Goal: Task Accomplishment & Management: Manage account settings

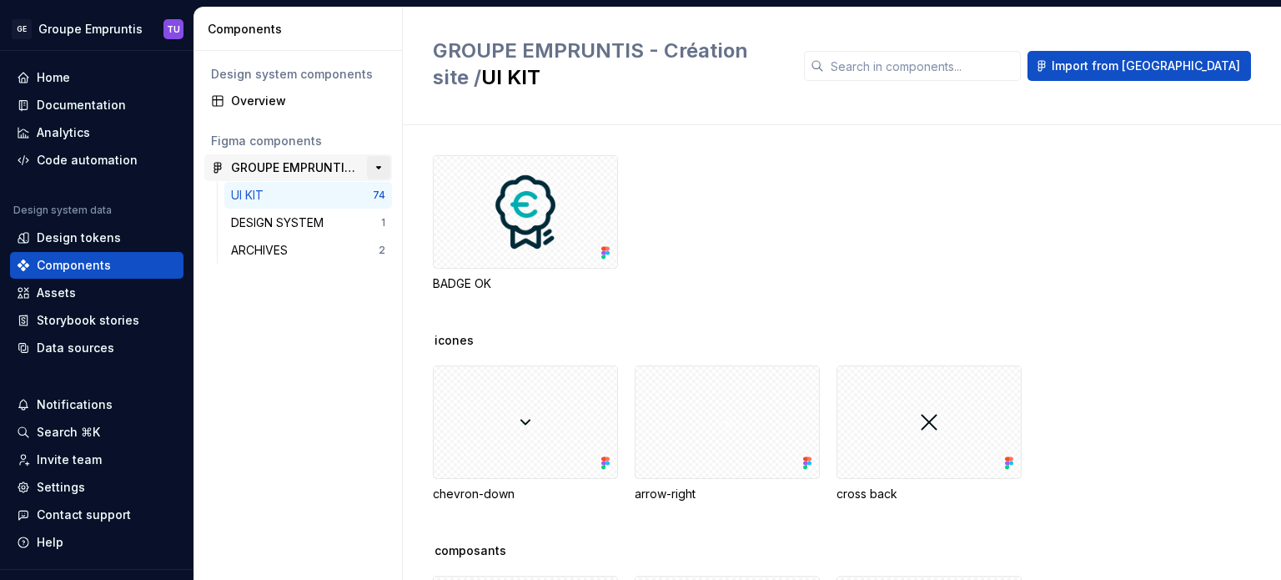
click at [380, 165] on button "button" at bounding box center [378, 167] width 23 height 23
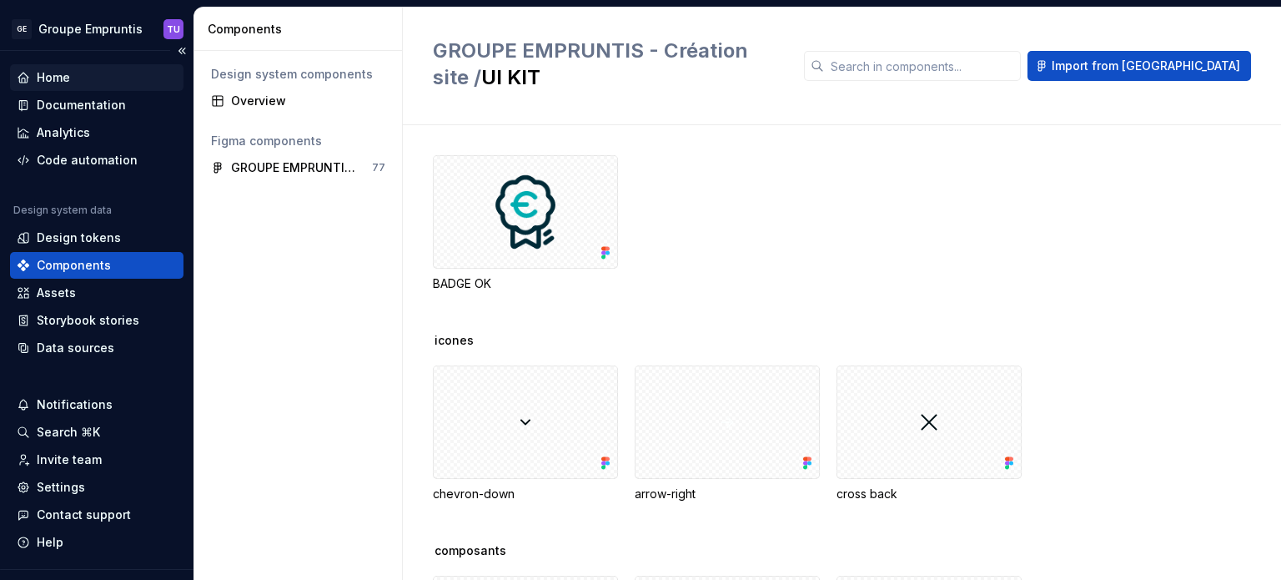
click at [68, 80] on div "Home" at bounding box center [53, 77] width 33 height 17
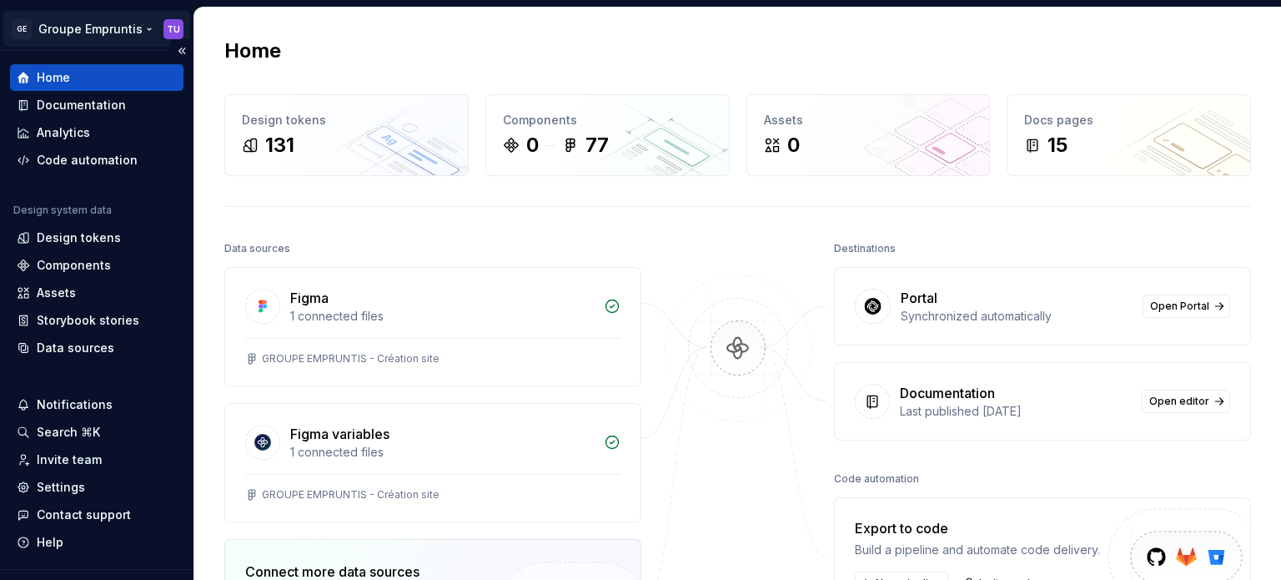
click at [118, 29] on html "GE Groupe Empruntis TU Home Documentation Analytics Code automation Design syst…" at bounding box center [640, 290] width 1281 height 580
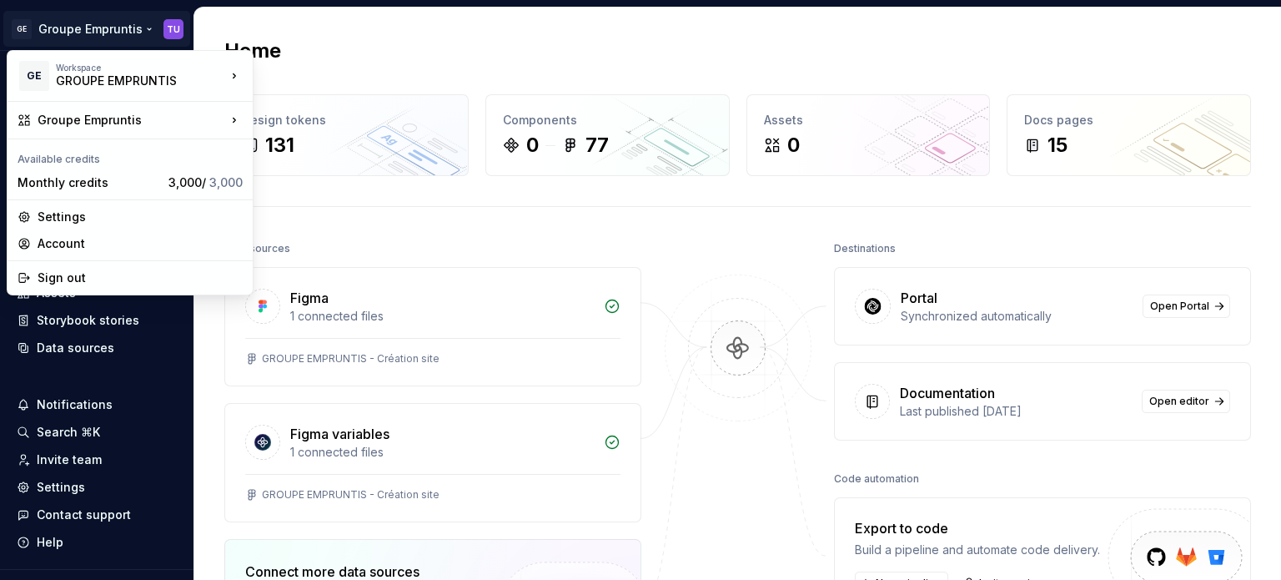
click at [72, 40] on html "GE Groupe Empruntis TU Home Documentation Analytics Code automation Design syst…" at bounding box center [640, 290] width 1281 height 580
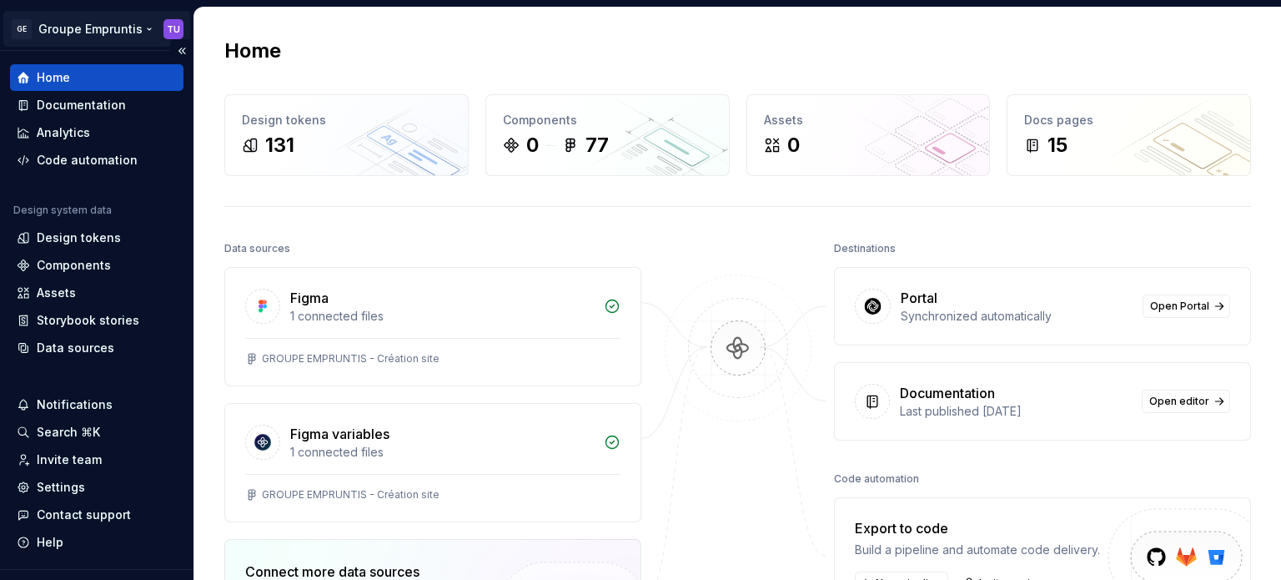
click at [108, 29] on html "GE Groupe Empruntis TU Home Documentation Analytics Code automation Design syst…" at bounding box center [640, 290] width 1281 height 580
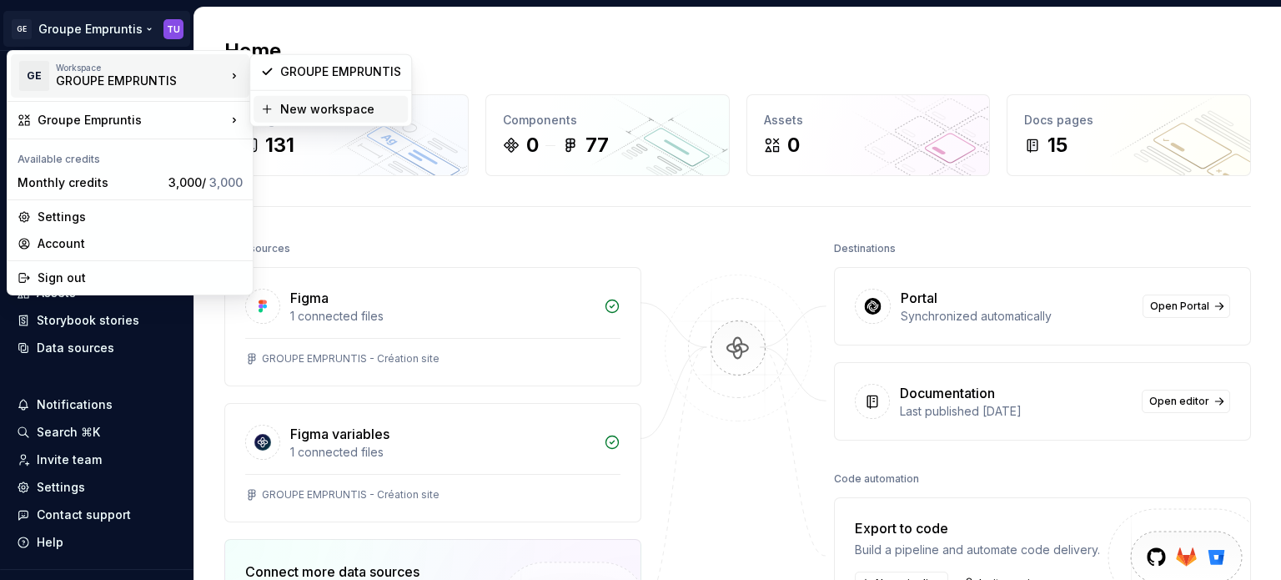
click at [309, 108] on div "New workspace" at bounding box center [340, 109] width 121 height 17
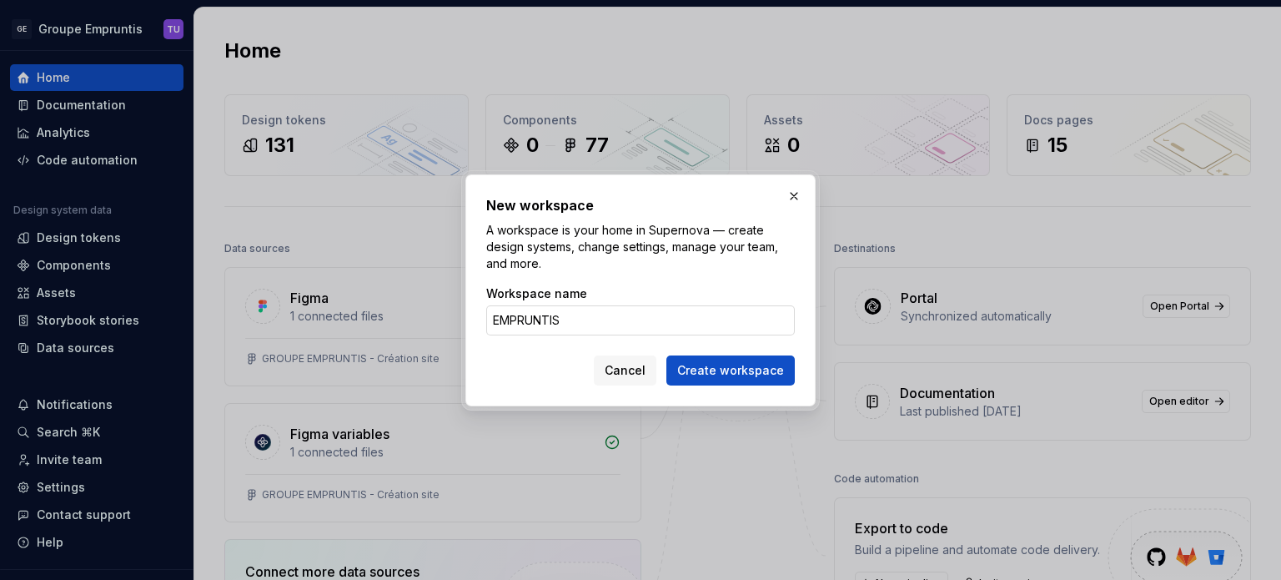
click at [508, 320] on input "EMPRUNTIS" at bounding box center [640, 320] width 309 height 30
type input "Empruntis"
click at [742, 370] on span "Create workspace" at bounding box center [730, 370] width 107 height 17
